Goal: Task Accomplishment & Management: Manage account settings

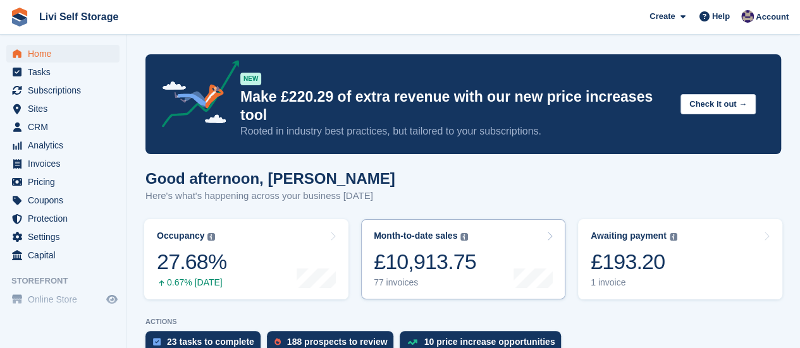
click at [393, 278] on div "77 invoices" at bounding box center [425, 283] width 102 height 11
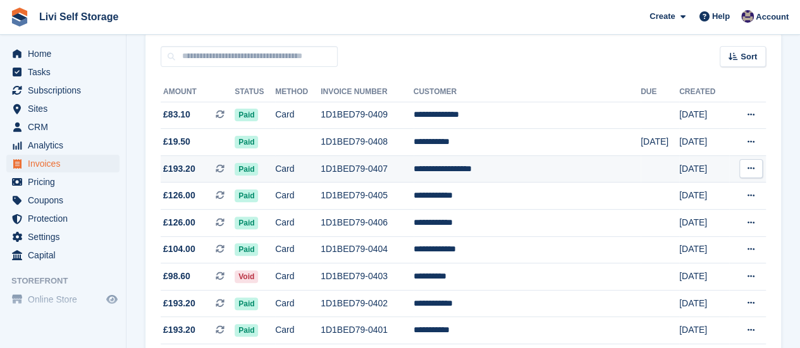
scroll to position [126, 0]
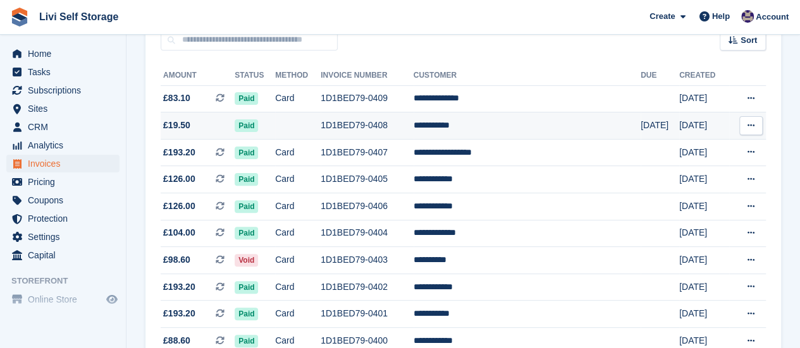
click at [488, 127] on td "**********" at bounding box center [527, 126] width 227 height 27
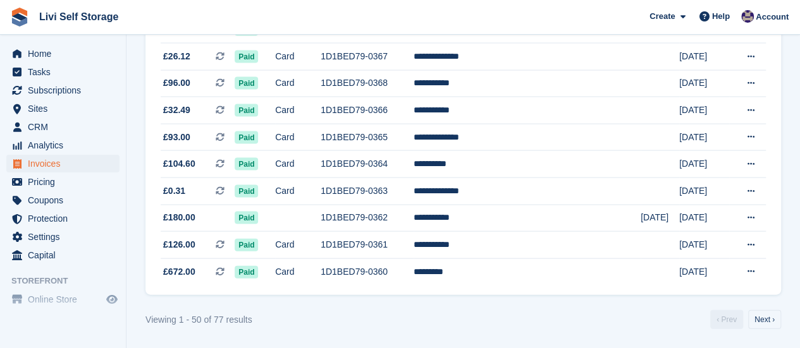
scroll to position [1283, 0]
click at [759, 322] on link "Next ›" at bounding box center [764, 320] width 33 height 19
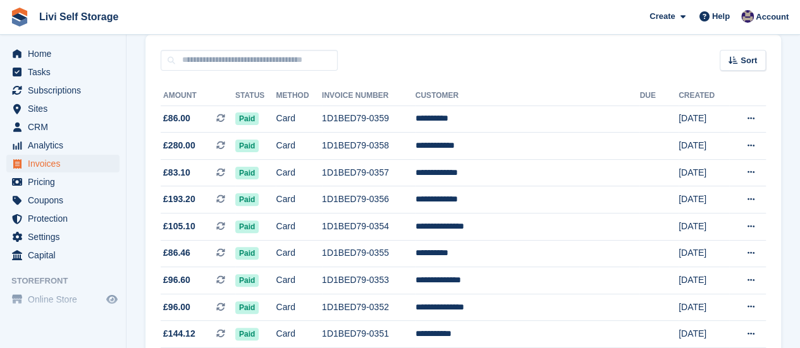
scroll to position [90, 0]
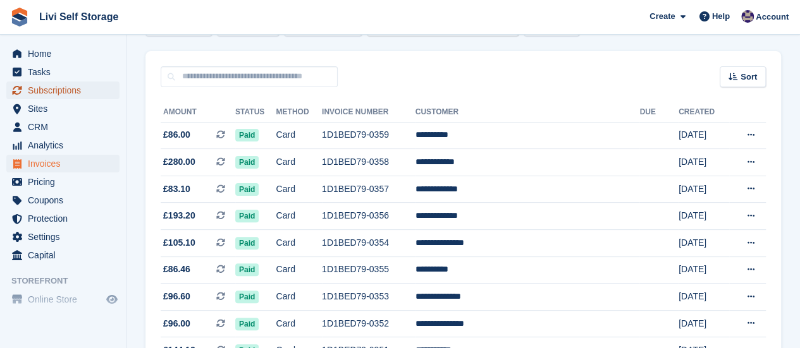
click at [52, 90] on span "Subscriptions" at bounding box center [66, 91] width 76 height 18
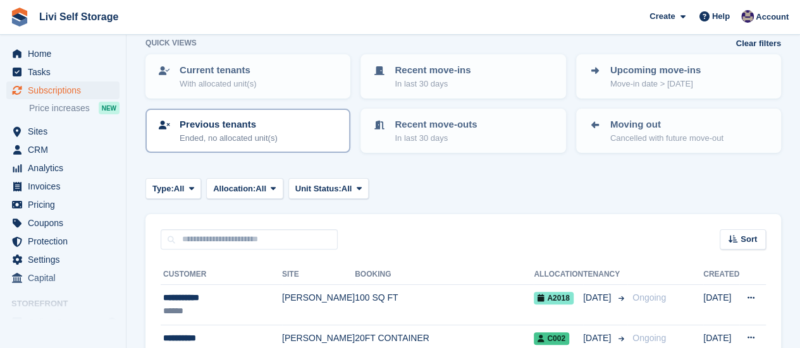
scroll to position [126, 0]
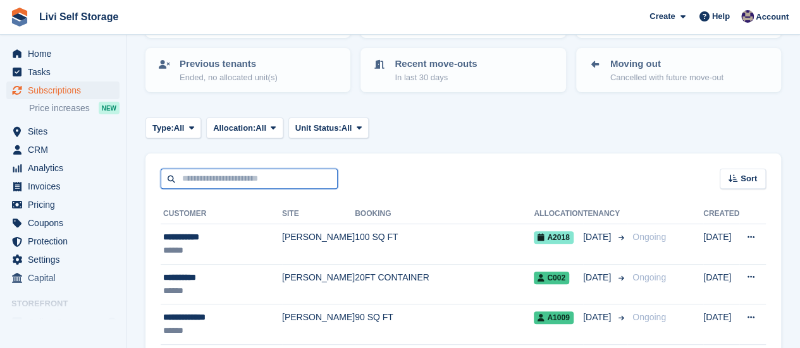
click at [188, 183] on input "text" at bounding box center [249, 179] width 177 height 21
type input "**********"
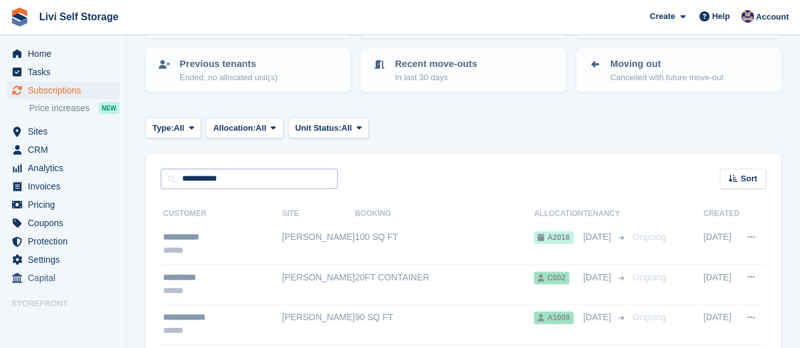
scroll to position [105, 0]
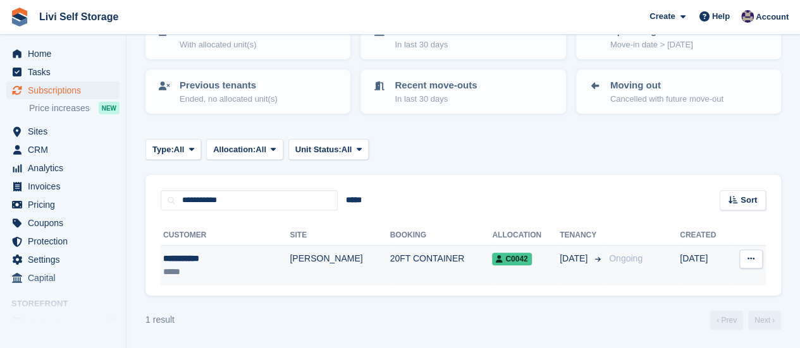
click at [197, 261] on div "**********" at bounding box center [209, 258] width 92 height 13
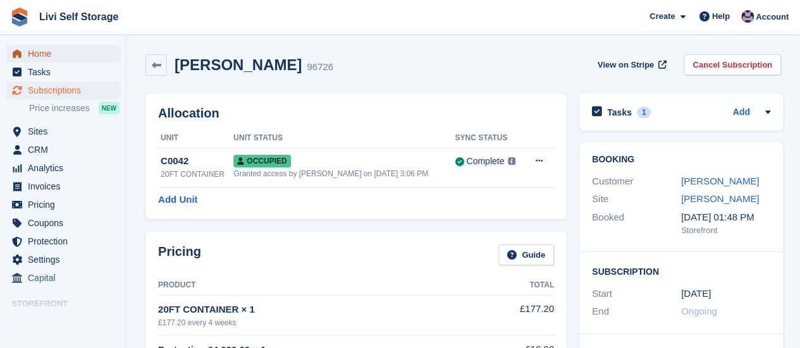
click at [44, 54] on span "Home" at bounding box center [66, 54] width 76 height 18
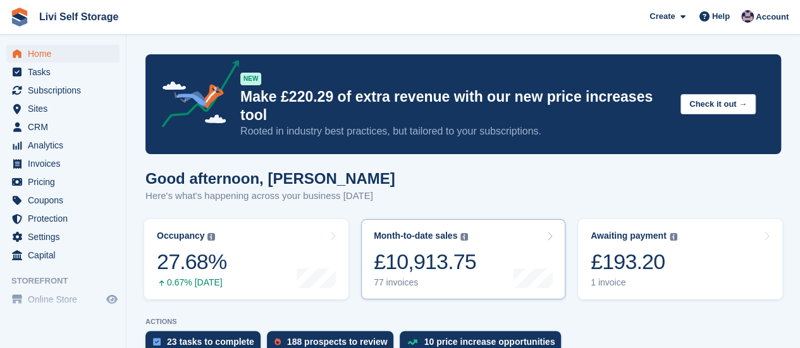
scroll to position [63, 0]
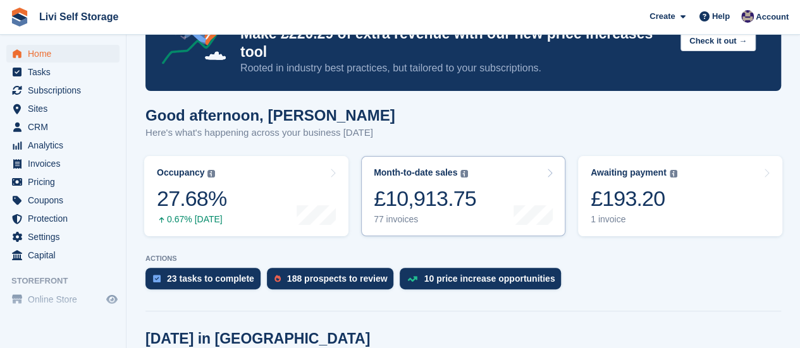
click at [405, 214] on div "77 invoices" at bounding box center [425, 219] width 102 height 11
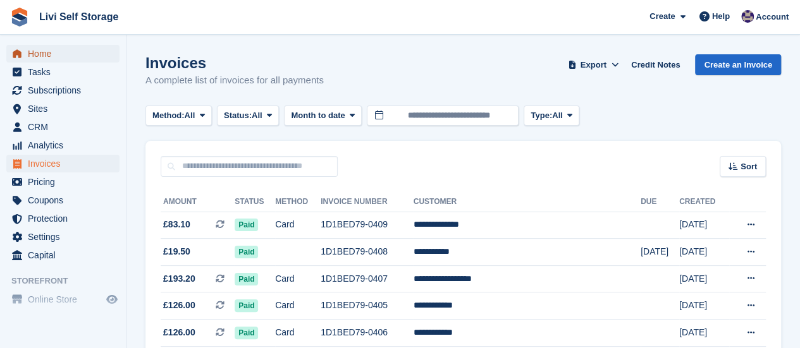
click at [27, 51] on link "Home" at bounding box center [62, 54] width 113 height 18
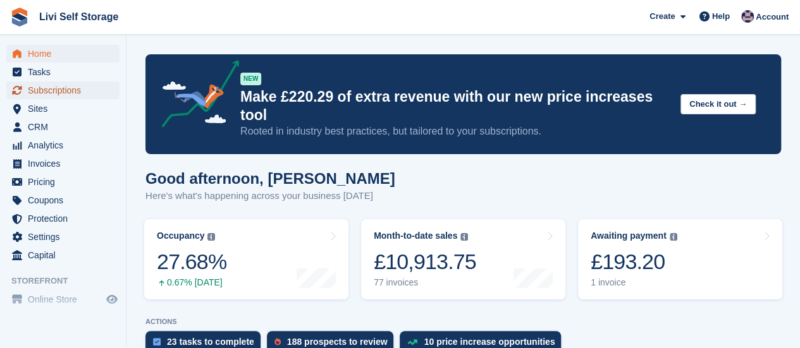
click at [65, 94] on span "Subscriptions" at bounding box center [66, 91] width 76 height 18
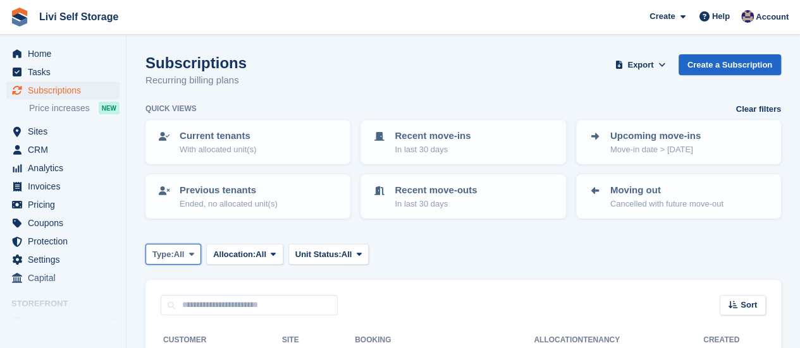
click at [190, 254] on span at bounding box center [192, 254] width 10 height 10
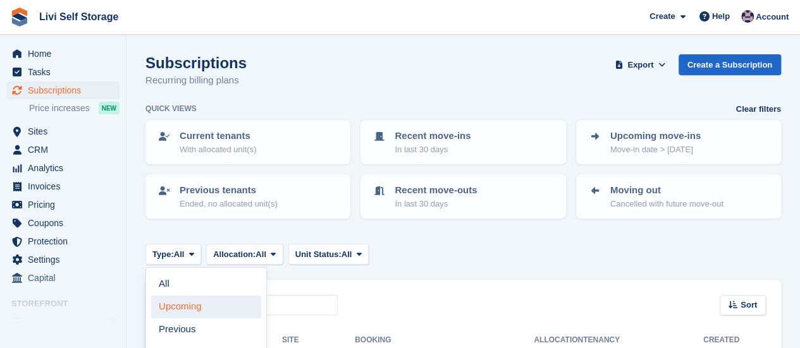
click at [178, 308] on link "Upcoming" at bounding box center [206, 307] width 110 height 23
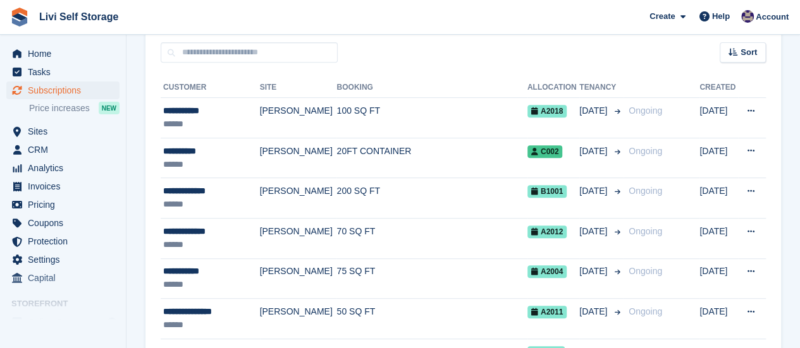
scroll to position [316, 0]
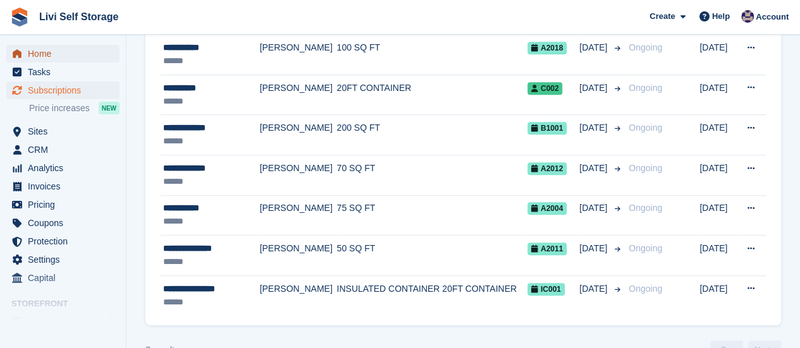
click at [39, 58] on span "Home" at bounding box center [66, 54] width 76 height 18
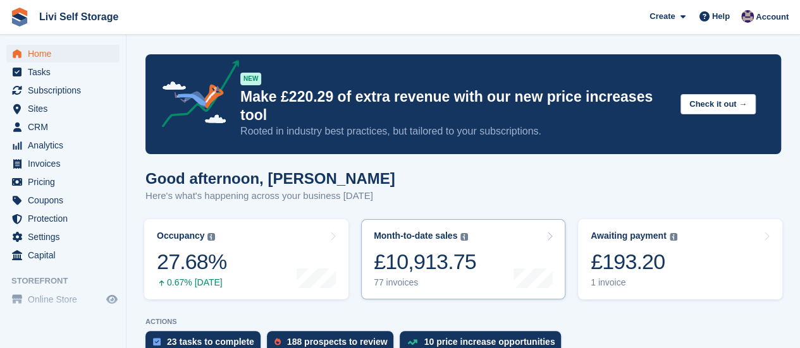
click at [406, 278] on div "77 invoices" at bounding box center [425, 283] width 102 height 11
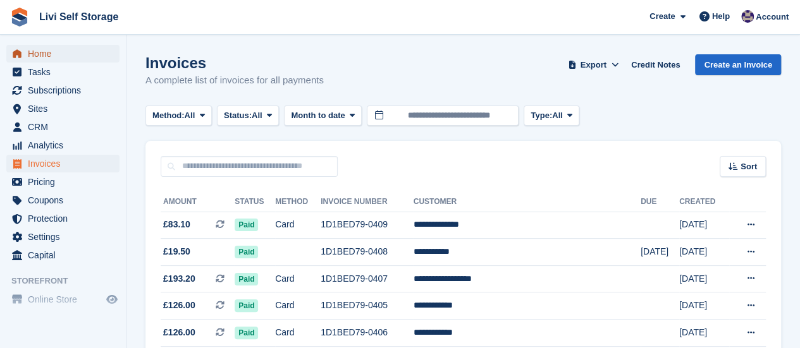
click at [39, 56] on span "Home" at bounding box center [66, 54] width 76 height 18
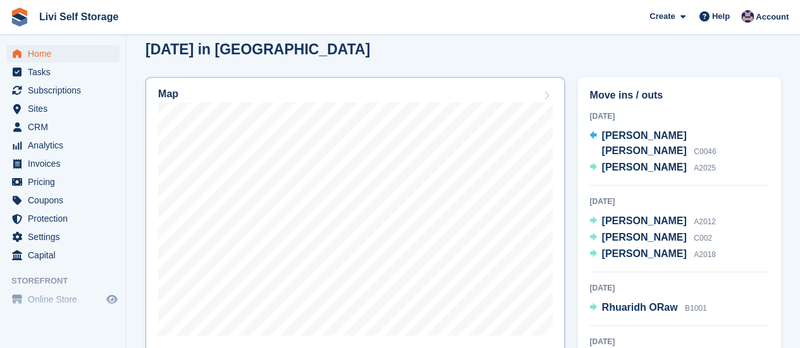
scroll to position [379, 0]
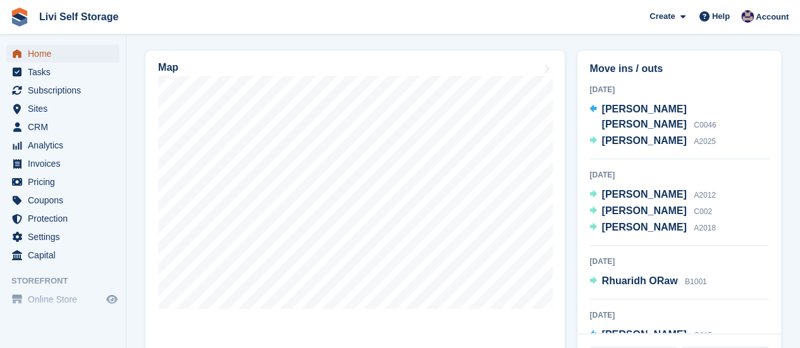
click at [57, 55] on span "Home" at bounding box center [66, 54] width 76 height 18
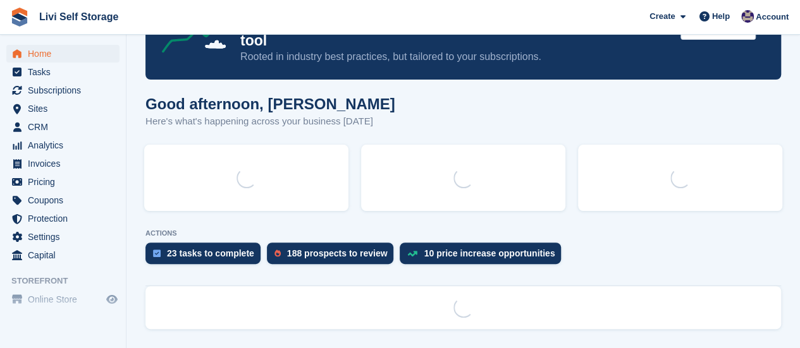
scroll to position [0, 0]
